Goal: Find specific page/section: Find specific page/section

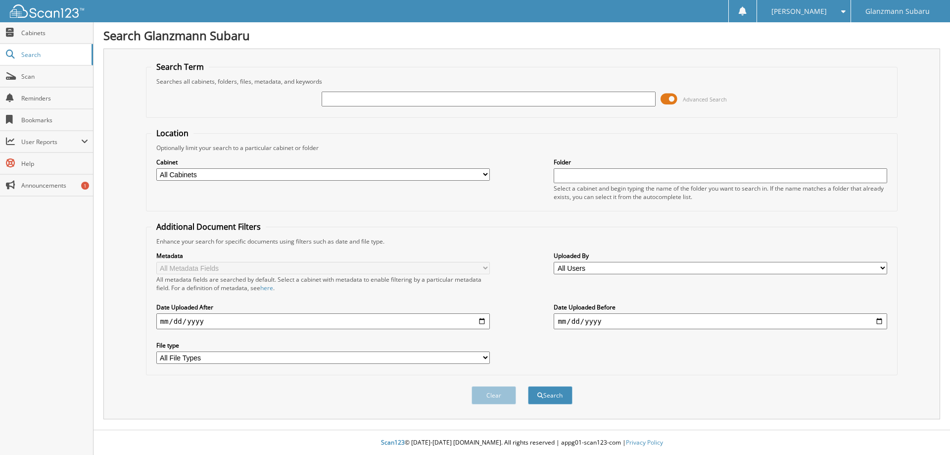
click at [677, 99] on span at bounding box center [669, 99] width 17 height 15
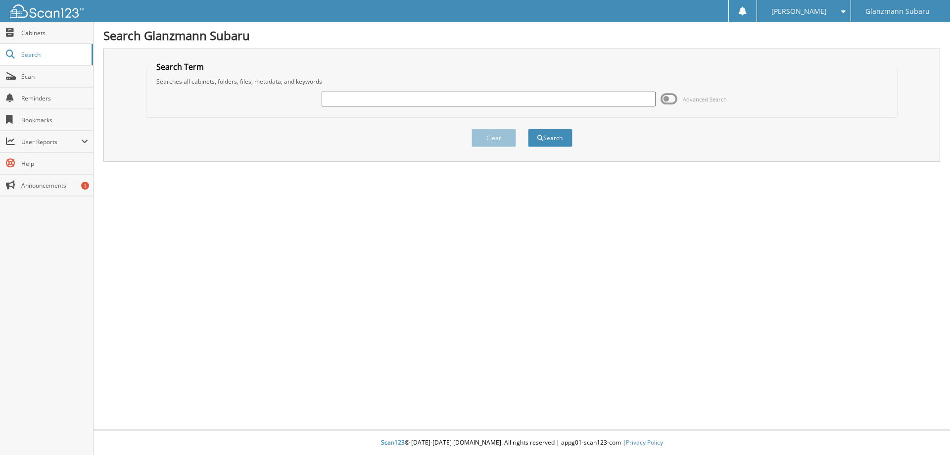
click at [589, 95] on input "text" at bounding box center [489, 99] width 334 height 15
paste input "S230783"
type input "S230783"
click at [538, 140] on span "submit" at bounding box center [540, 138] width 6 height 6
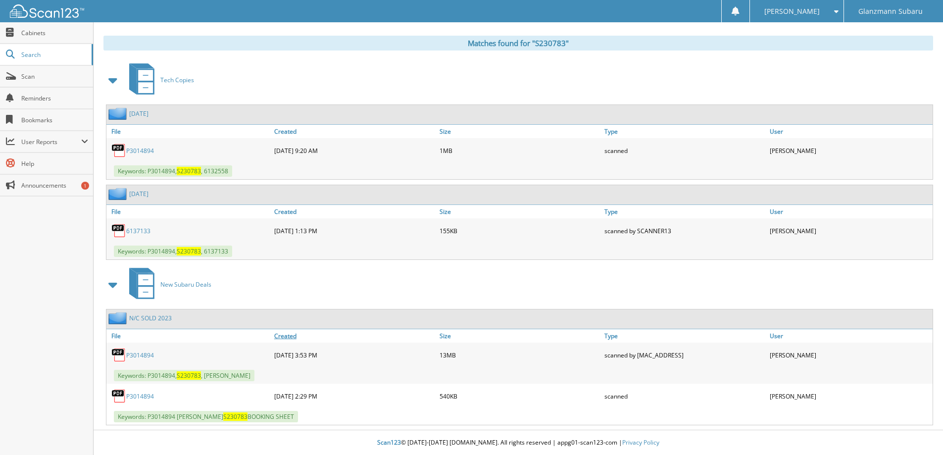
scroll to position [399, 0]
click at [136, 357] on link "P3014894" at bounding box center [140, 355] width 28 height 8
